Goal: Information Seeking & Learning: Check status

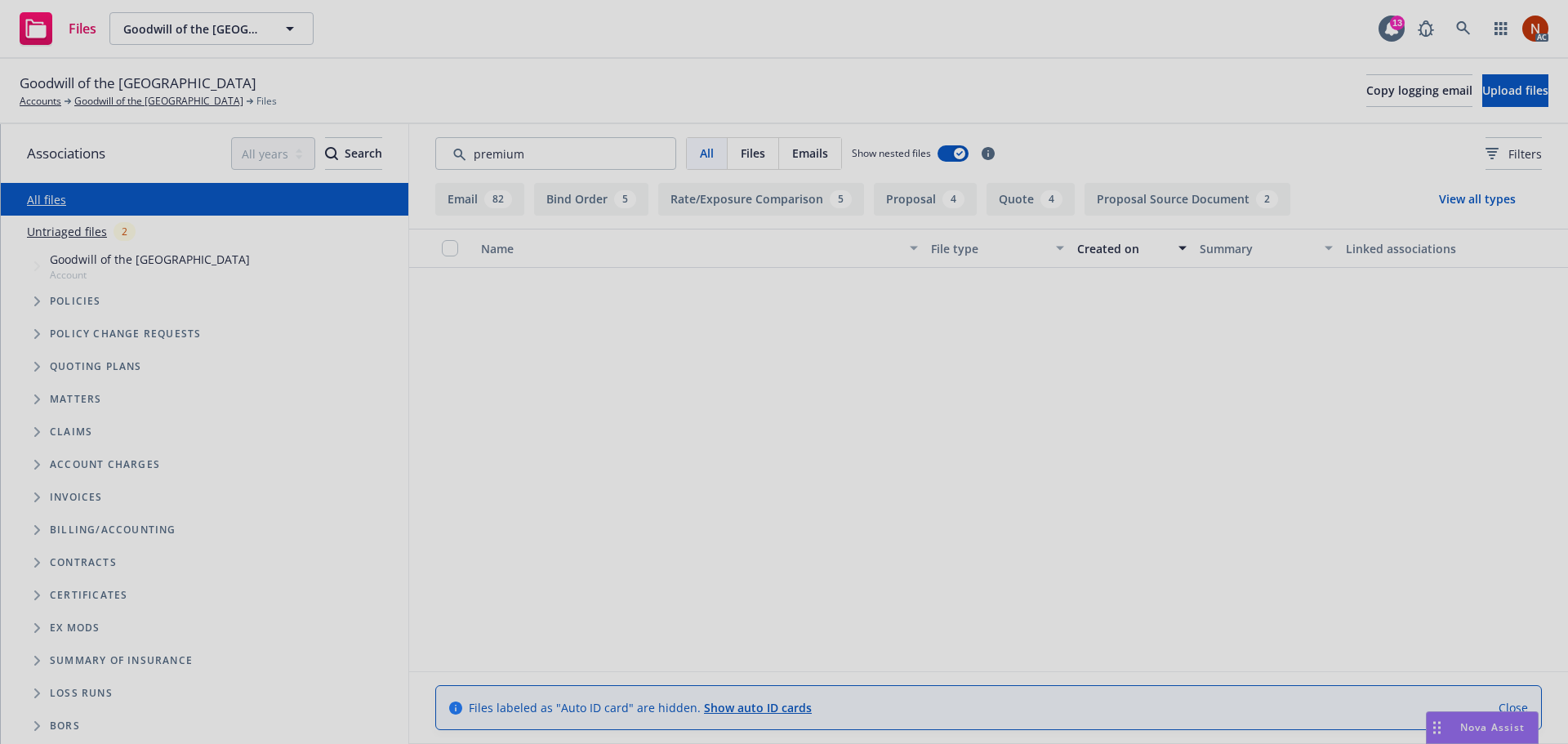
scroll to position [4164, 0]
